Goal: Register for event/course

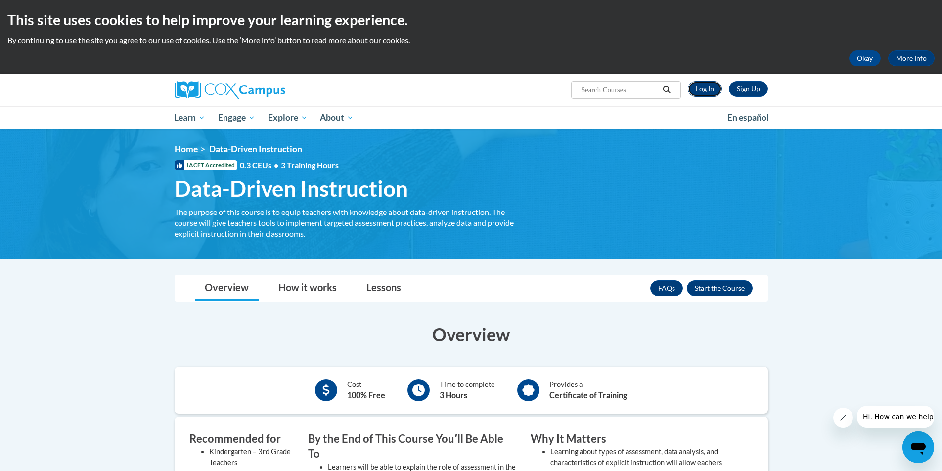
click at [710, 90] on link "Log In" at bounding box center [705, 89] width 34 height 16
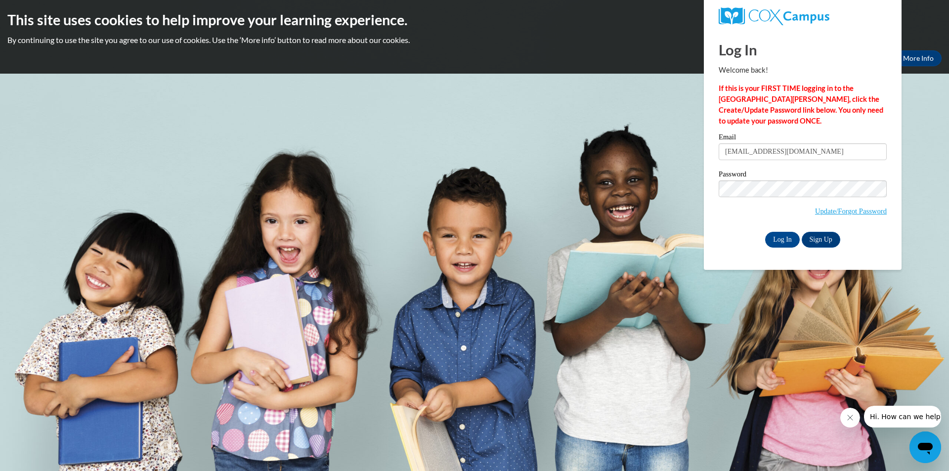
type input "mlennon2@ivytech.edu"
click at [765, 232] on input "Log In" at bounding box center [782, 240] width 35 height 16
click at [776, 237] on input "Log In" at bounding box center [782, 240] width 35 height 16
click at [739, 363] on body "This site uses cookies to help improve your learning experience. By continuing …" at bounding box center [474, 235] width 949 height 471
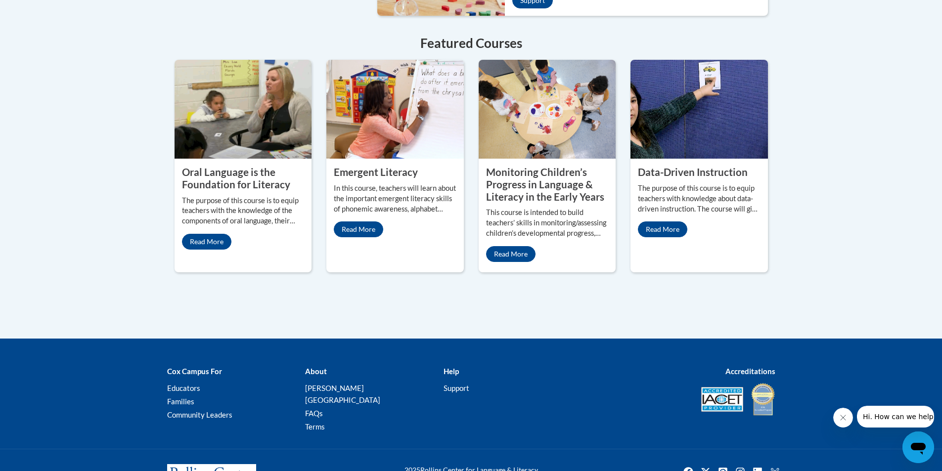
scroll to position [890, 0]
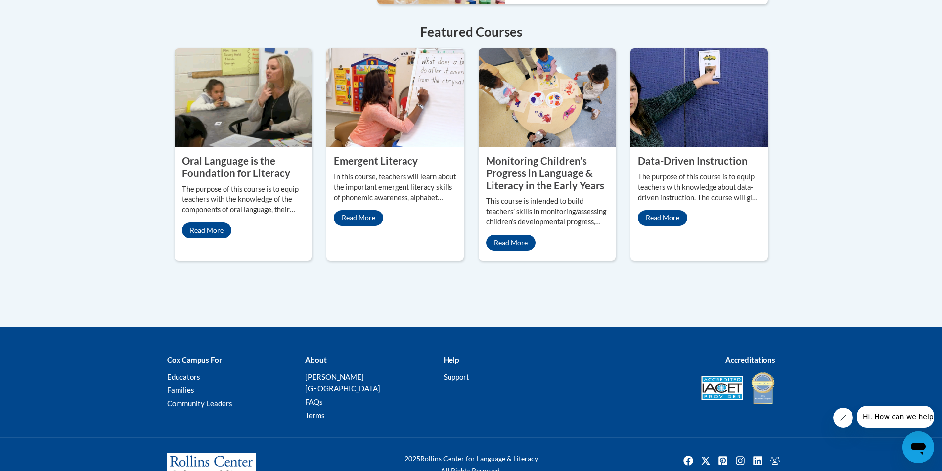
click at [713, 155] on property "Data-Driven Instruction" at bounding box center [693, 161] width 110 height 12
click at [675, 155] on property "Data-Driven Instruction" at bounding box center [693, 161] width 110 height 12
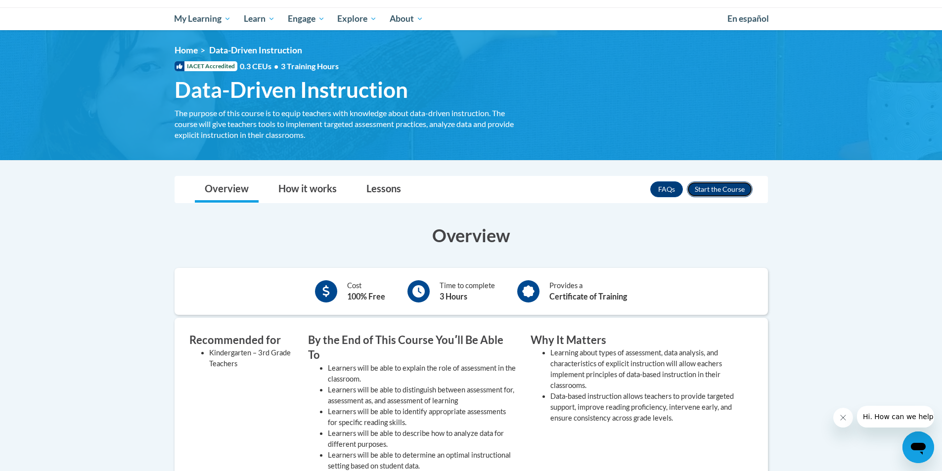
click at [725, 190] on button "Enroll" at bounding box center [720, 189] width 66 height 16
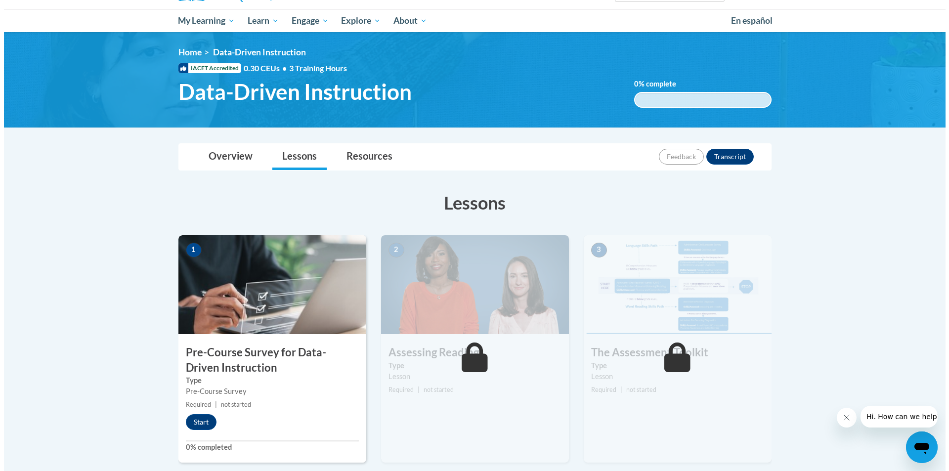
scroll to position [99, 0]
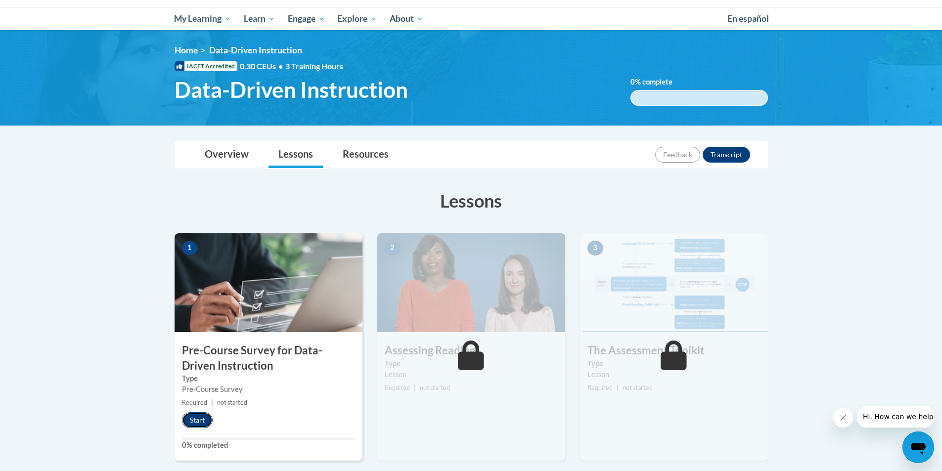
click at [204, 426] on button "Start" at bounding box center [197, 420] width 31 height 16
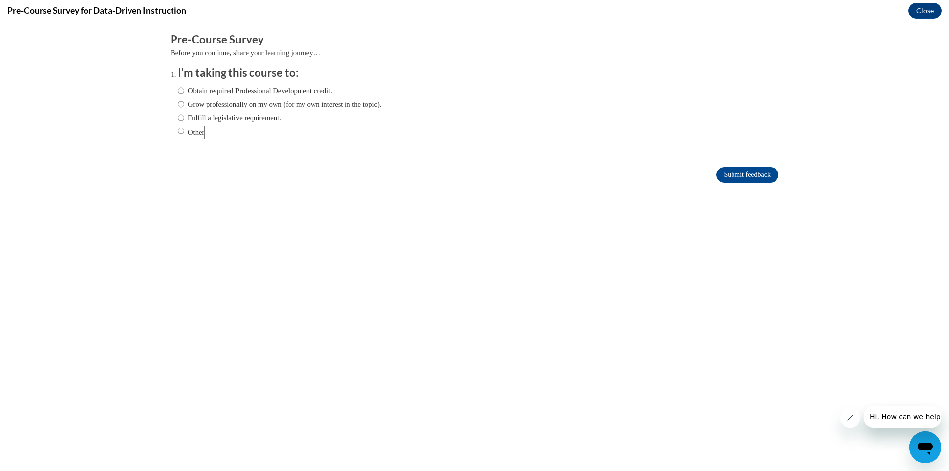
scroll to position [0, 0]
click at [200, 91] on label "Obtain required Professional Development credit." at bounding box center [255, 91] width 154 height 11
click at [184, 91] on input "Obtain required Professional Development credit." at bounding box center [181, 91] width 6 height 11
radio input "true"
click at [178, 104] on label "Grow professionally on my own (for my own interest in the topic)." at bounding box center [280, 104] width 204 height 11
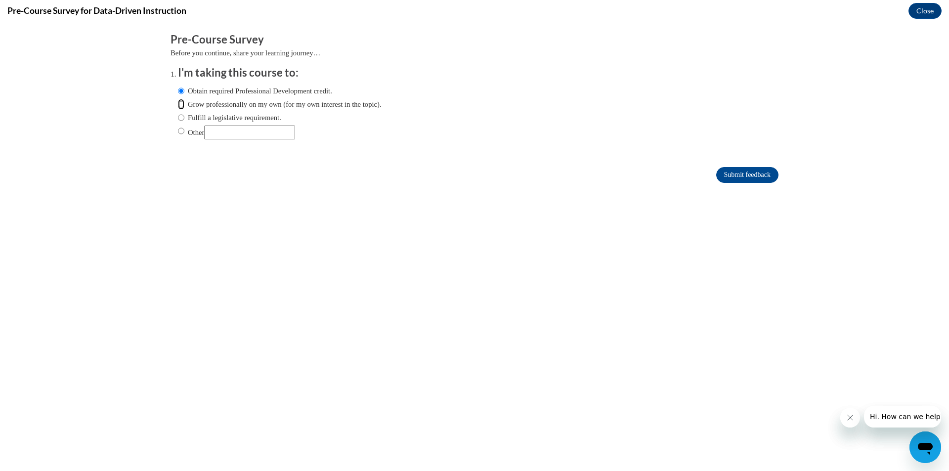
click at [178, 104] on input "Grow professionally on my own (for my own interest in the topic)." at bounding box center [181, 104] width 6 height 11
radio input "true"
click at [756, 175] on input "Submit feedback" at bounding box center [748, 175] width 62 height 16
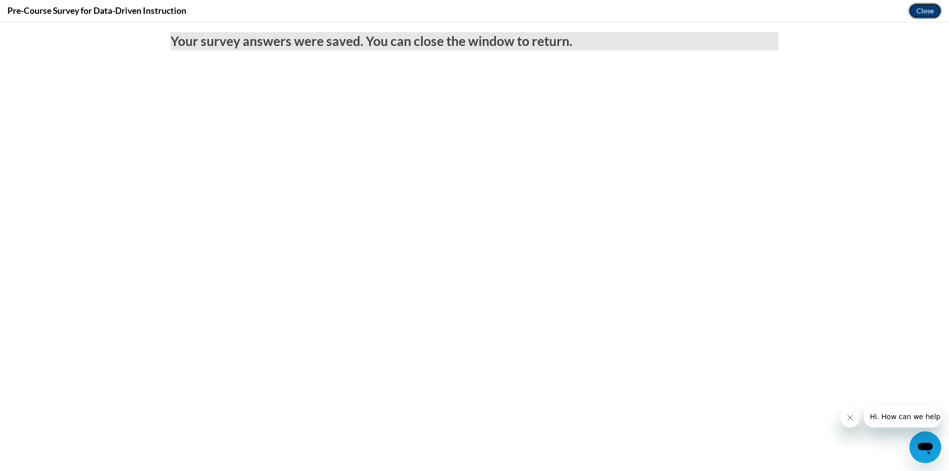
click at [918, 13] on button "Close" at bounding box center [925, 11] width 33 height 16
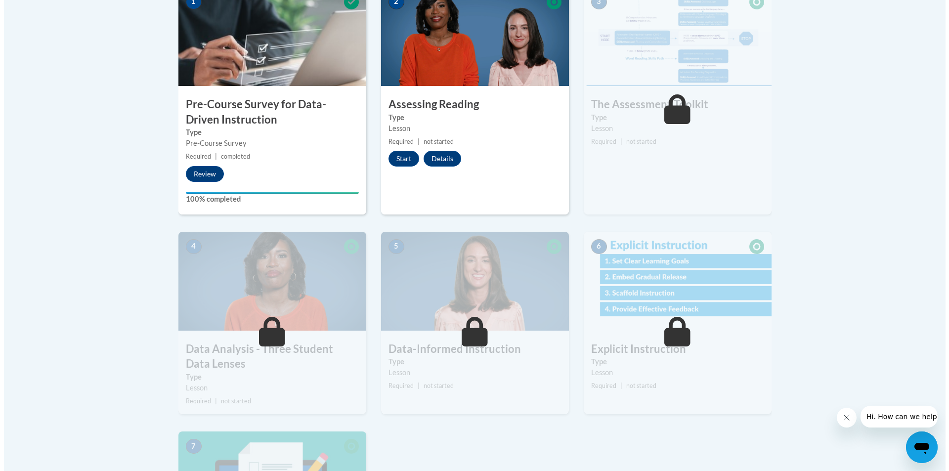
scroll to position [297, 0]
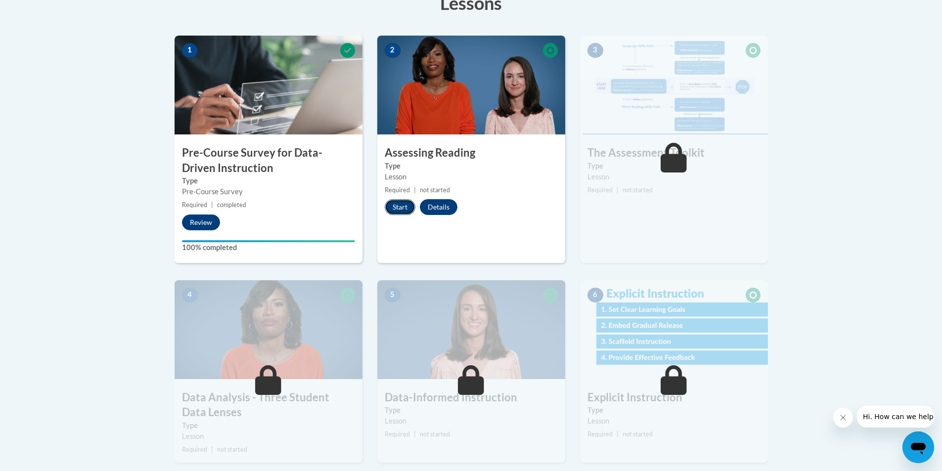
click at [393, 208] on button "Start" at bounding box center [400, 207] width 31 height 16
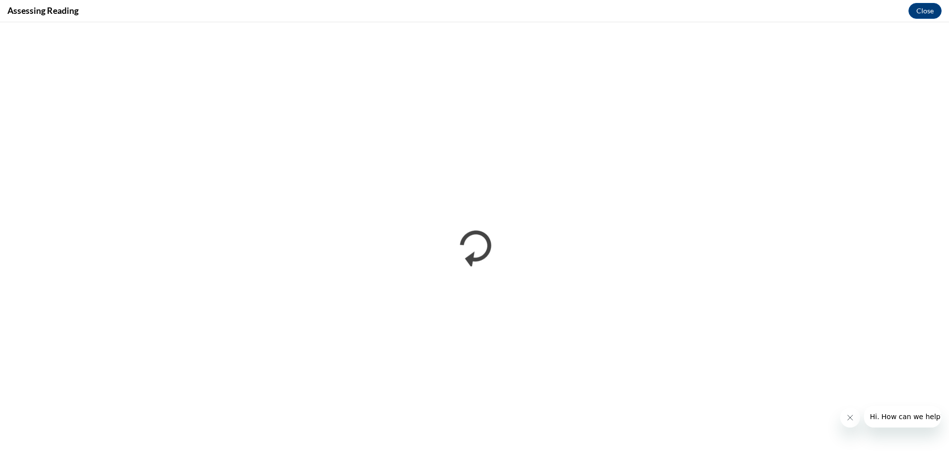
scroll to position [0, 0]
click at [909, 26] on iframe "</div></body> </html>" at bounding box center [474, 246] width 949 height 449
